Goal: Task Accomplishment & Management: Use online tool/utility

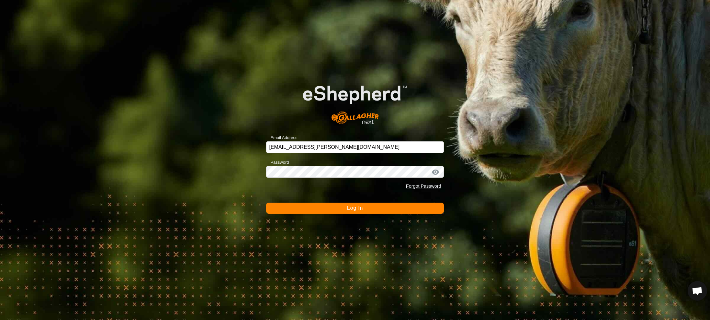
drag, startPoint x: 411, startPoint y: 213, endPoint x: 405, endPoint y: 212, distance: 5.9
click at [409, 213] on div "Email Address [EMAIL_ADDRESS][PERSON_NAME][DOMAIN_NAME] Password Forgot Passwor…" at bounding box center [355, 160] width 710 height 320
click at [391, 209] on button "Log In" at bounding box center [354, 207] width 177 height 11
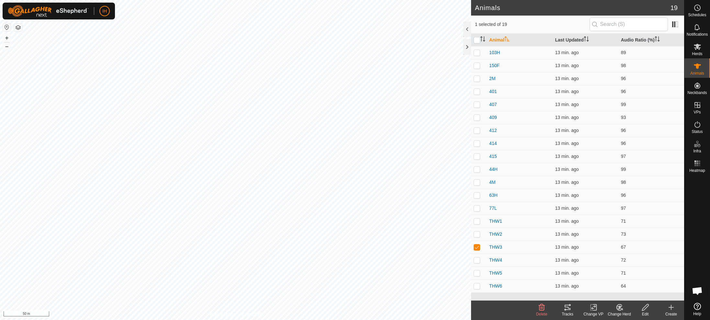
click at [570, 314] on div "Tracks" at bounding box center [568, 314] width 26 height 6
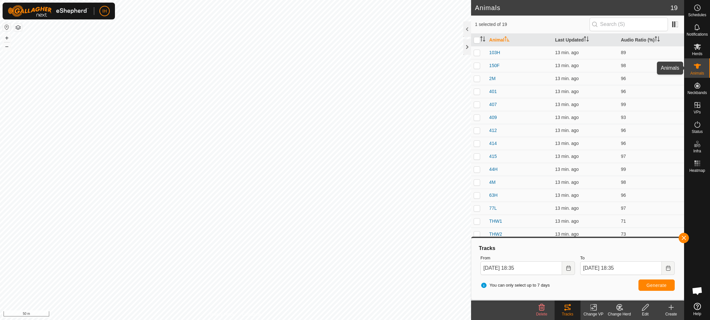
drag, startPoint x: 699, startPoint y: 66, endPoint x: 700, endPoint y: 159, distance: 92.9
click at [699, 66] on icon at bounding box center [698, 66] width 8 height 8
click at [686, 239] on button "button" at bounding box center [684, 238] width 10 height 10
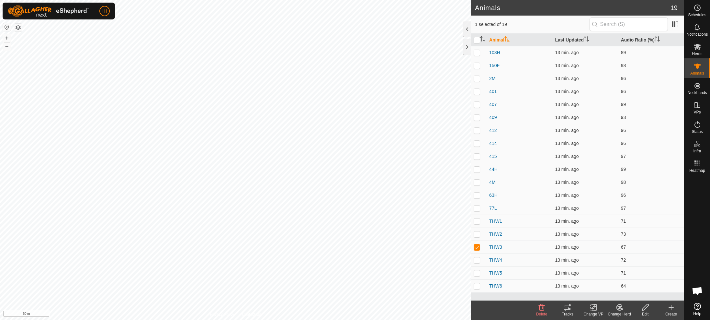
click at [475, 220] on p-checkbox at bounding box center [477, 220] width 6 height 5
checkbox input "true"
drag, startPoint x: 477, startPoint y: 234, endPoint x: 477, endPoint y: 241, distance: 6.5
click at [477, 236] on p-checkbox at bounding box center [477, 233] width 6 height 5
checkbox input "true"
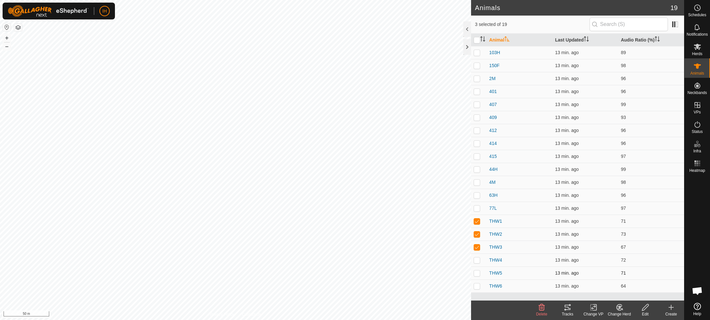
drag, startPoint x: 479, startPoint y: 260, endPoint x: 479, endPoint y: 270, distance: 9.4
click at [479, 262] on td at bounding box center [479, 259] width 16 height 13
checkbox input "true"
click at [479, 272] on p-checkbox at bounding box center [477, 272] width 6 height 5
checkbox input "true"
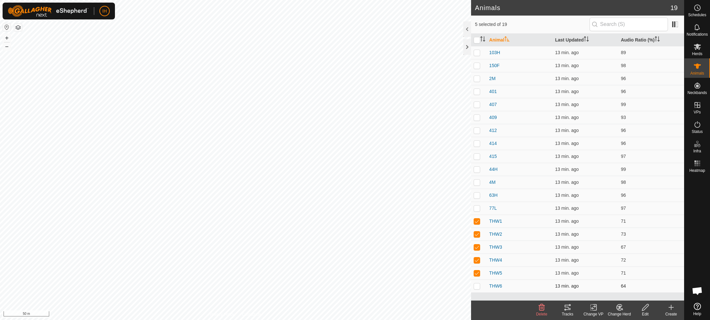
click at [479, 285] on p-checkbox at bounding box center [477, 285] width 6 height 5
checkbox input "true"
click at [566, 310] on icon at bounding box center [568, 307] width 8 height 8
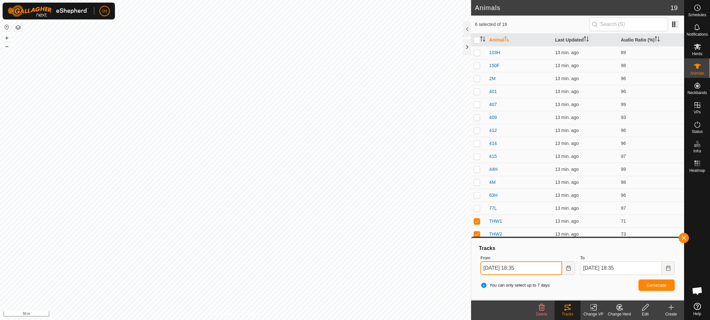
click at [540, 268] on input "Oct 04, 2025 18:35" at bounding box center [522, 268] width 82 height 14
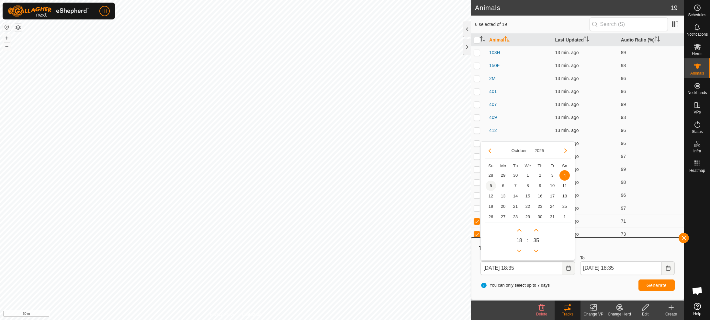
click at [491, 185] on span "5" at bounding box center [491, 185] width 10 height 10
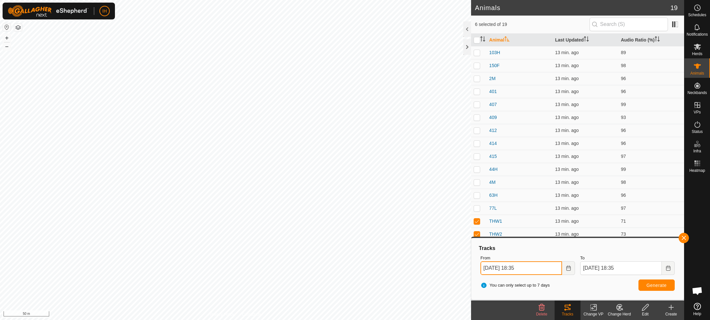
click at [535, 269] on input "Oct 05, 2025 18:35" at bounding box center [522, 268] width 82 height 14
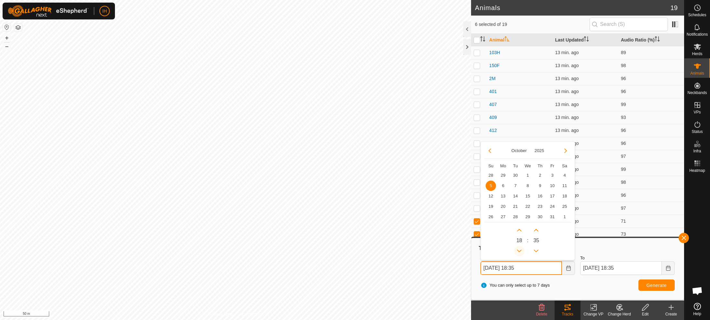
click at [522, 249] on button "Previous Hour" at bounding box center [519, 250] width 10 height 10
type input "Oct 05, 2025 16:35"
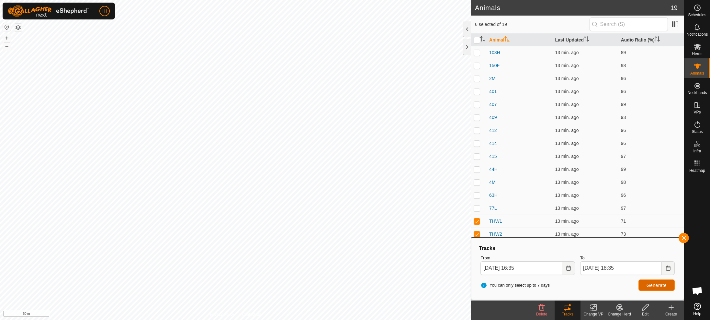
click at [658, 283] on span "Generate" at bounding box center [657, 284] width 20 height 5
